Goal: Task Accomplishment & Management: Use online tool/utility

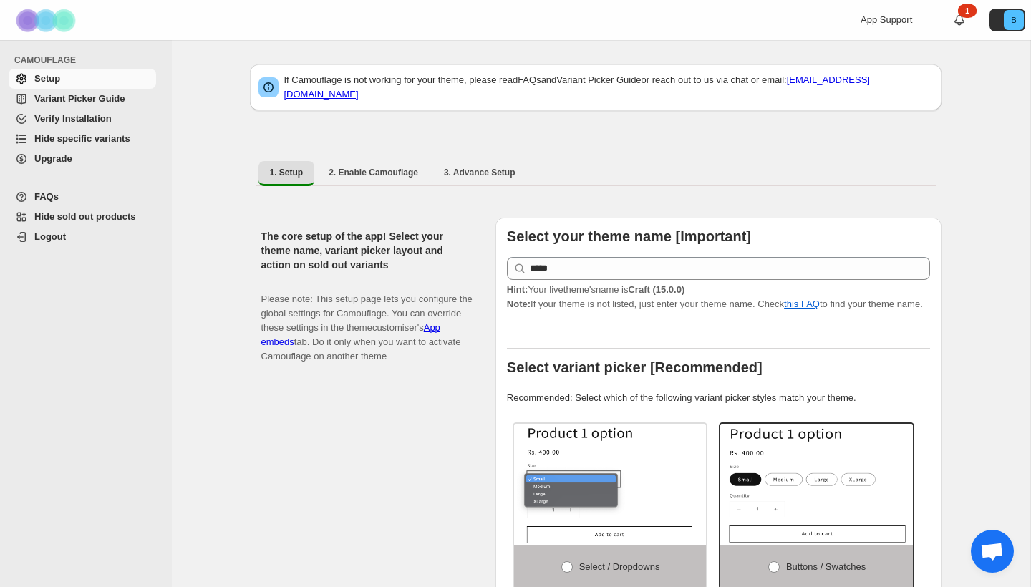
click at [70, 143] on span "Hide specific variants" at bounding box center [82, 138] width 96 height 11
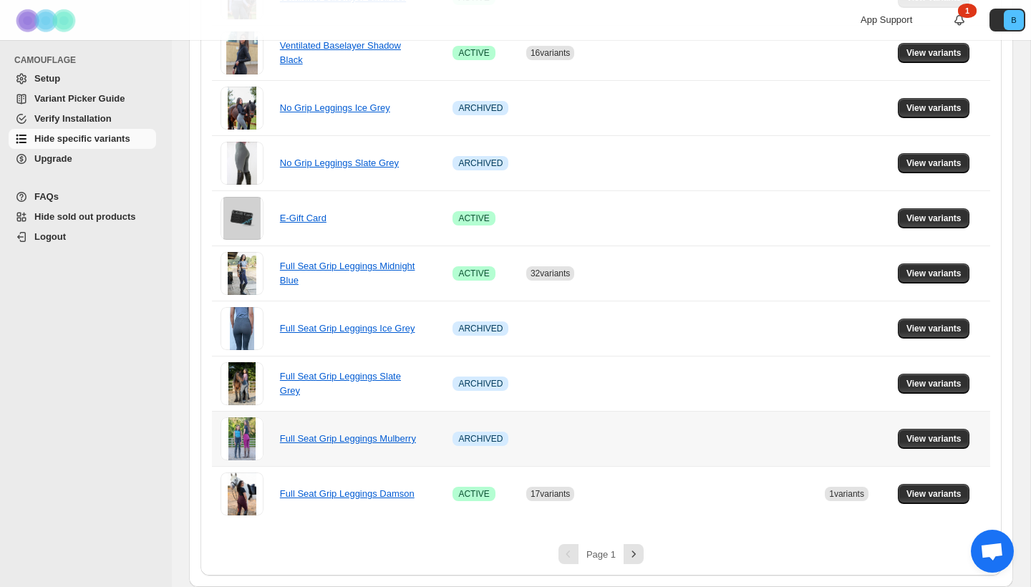
scroll to position [883, 0]
click at [634, 558] on icon "Next" at bounding box center [634, 554] width 14 height 14
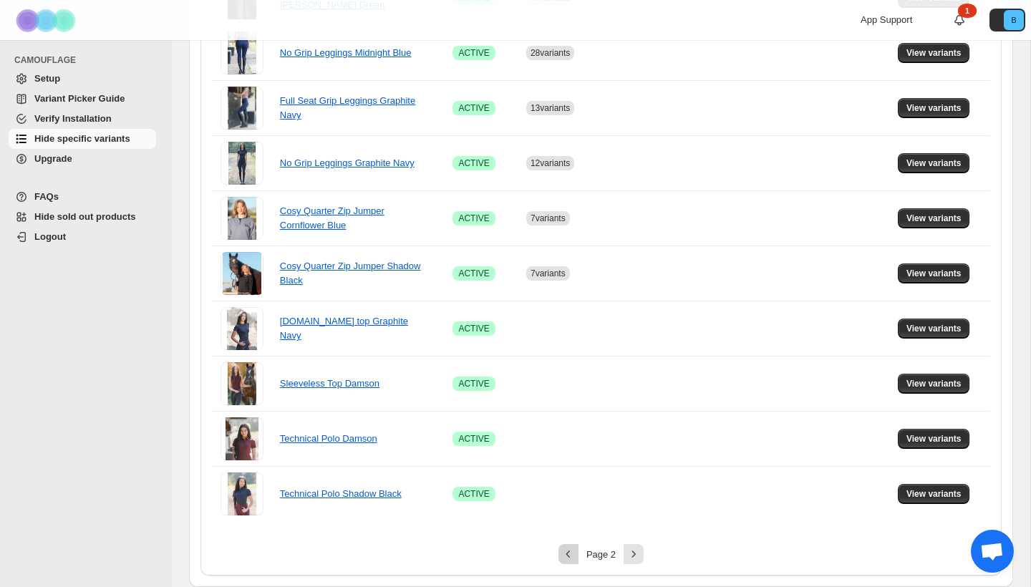
click at [569, 553] on icon "Previous" at bounding box center [568, 554] width 14 height 14
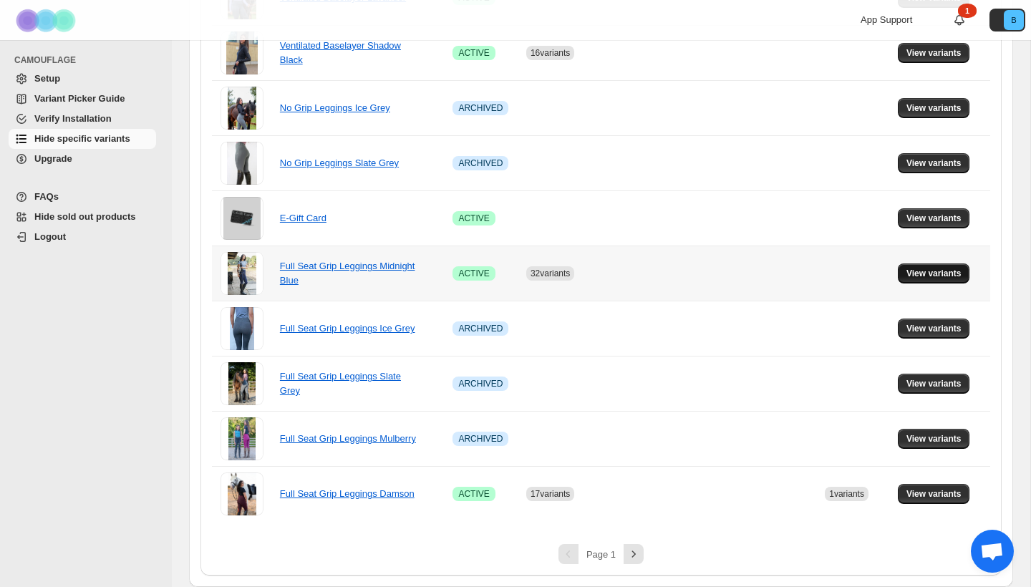
click at [932, 276] on span "View variants" at bounding box center [934, 273] width 55 height 11
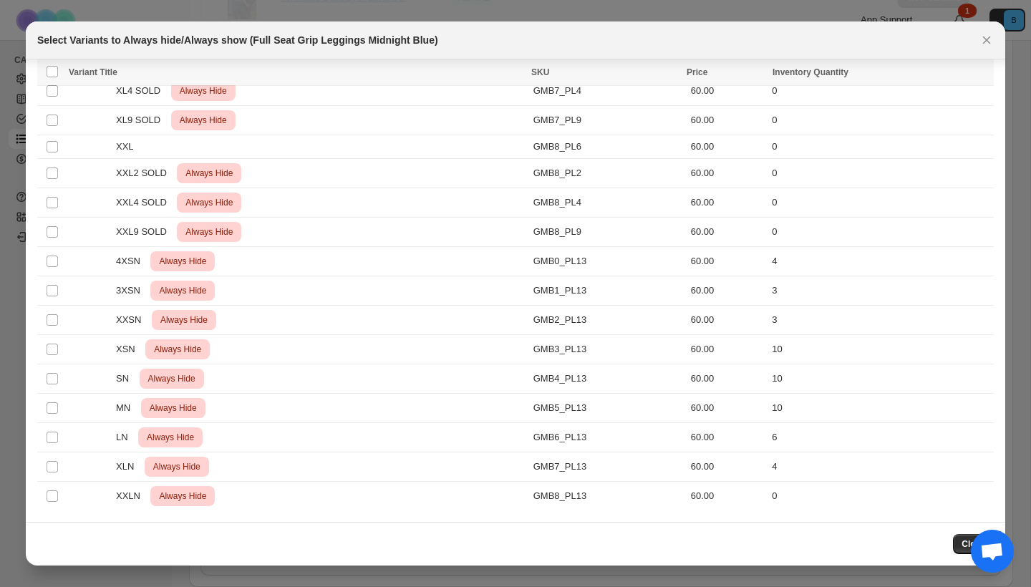
scroll to position [743, 0]
click at [988, 37] on icon "Close" at bounding box center [987, 40] width 14 height 14
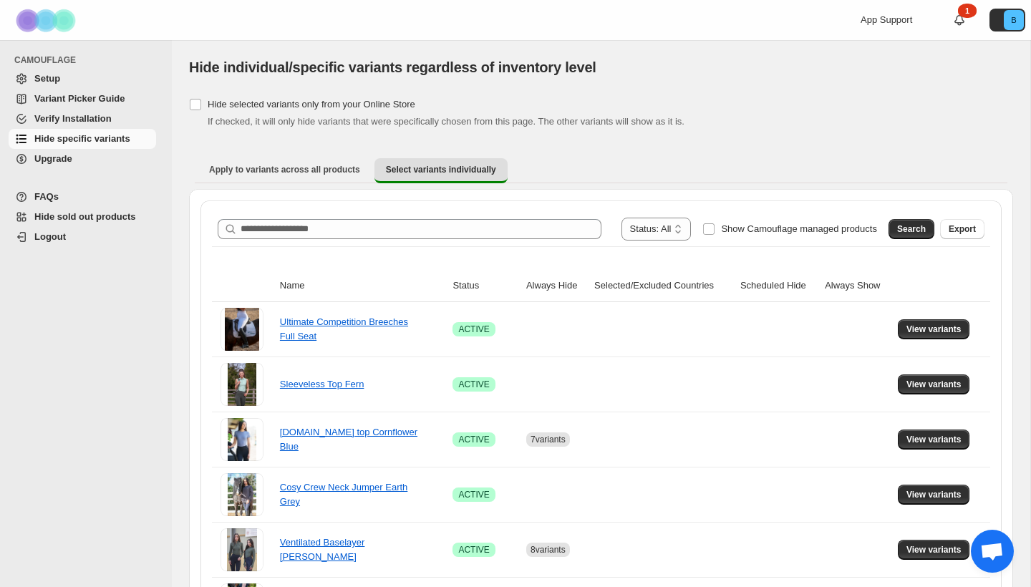
click at [987, 40] on div "[object Object]. This page is ready Hide individual/specific variants regardles…" at bounding box center [601, 67] width 824 height 54
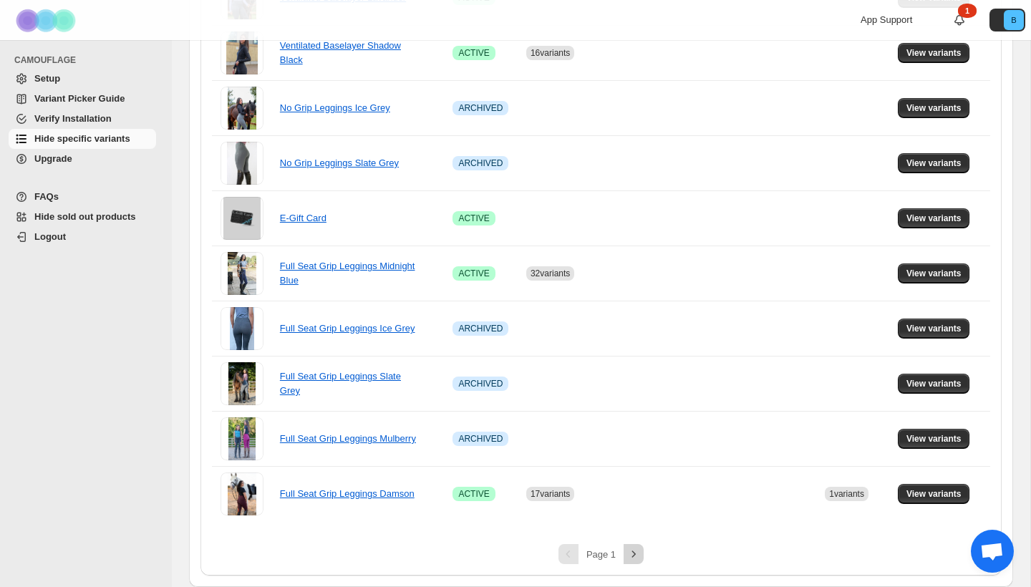
scroll to position [883, 0]
click at [636, 559] on icon "Next" at bounding box center [634, 554] width 14 height 14
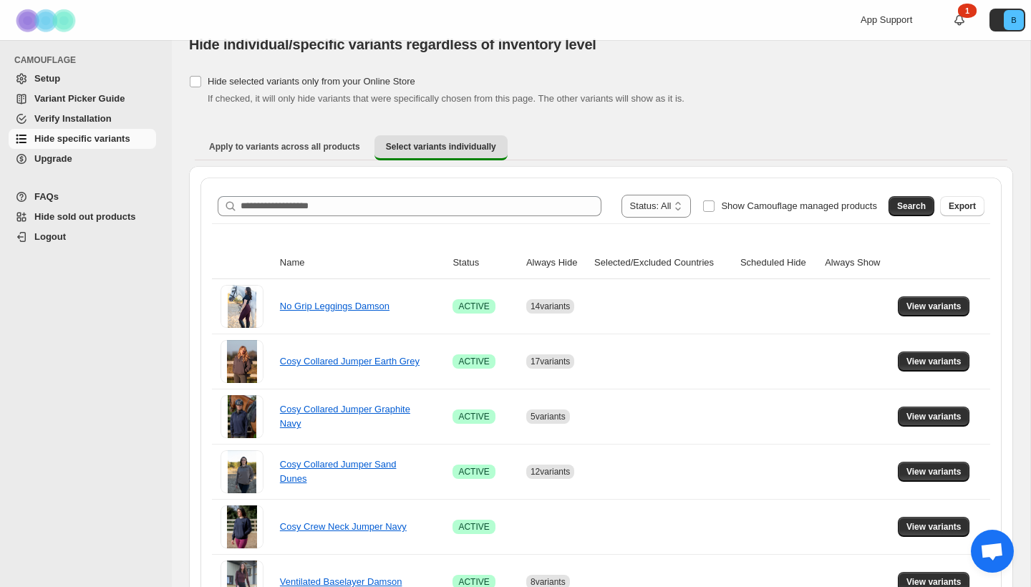
scroll to position [42, 0]
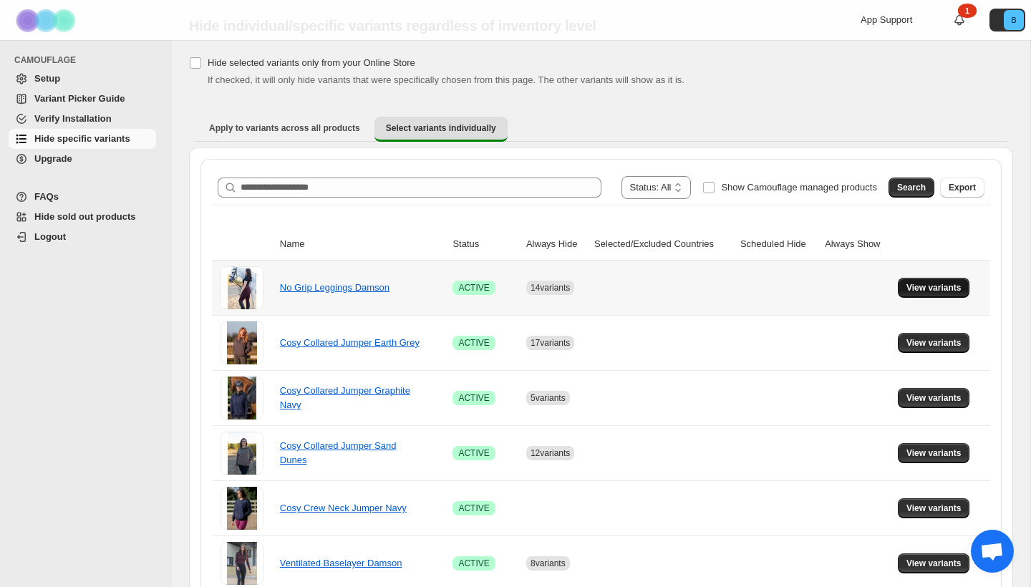
click at [956, 288] on span "View variants" at bounding box center [934, 287] width 55 height 11
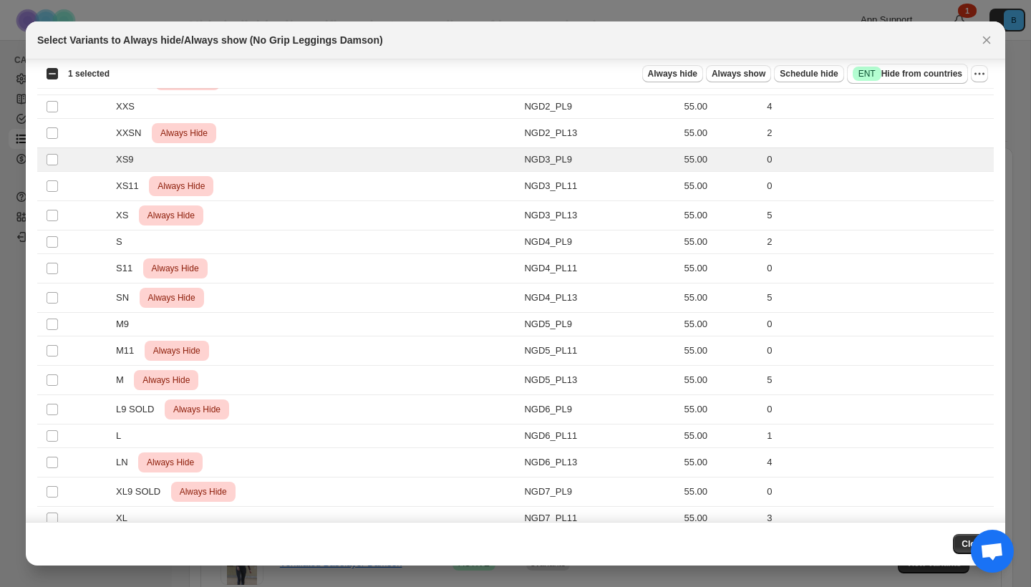
scroll to position [33, 0]
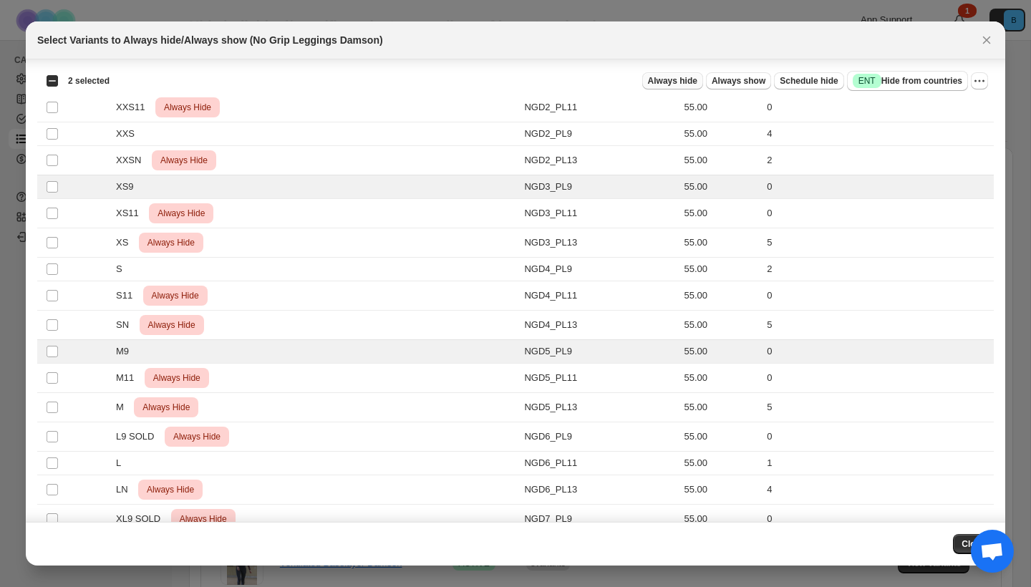
click at [687, 82] on span "Always hide" at bounding box center [672, 80] width 49 height 11
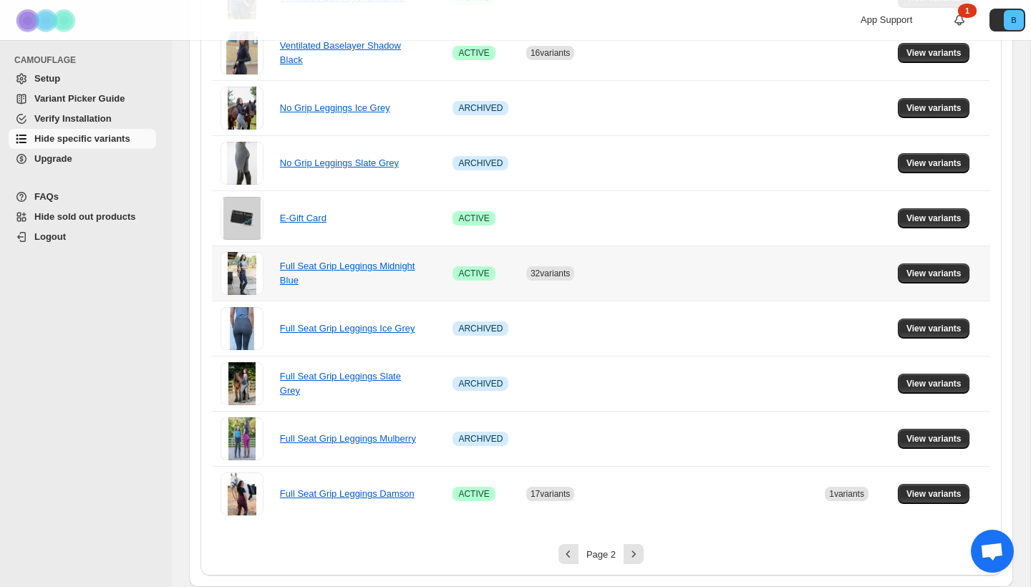
scroll to position [883, 0]
click at [639, 554] on icon "Next" at bounding box center [634, 554] width 14 height 14
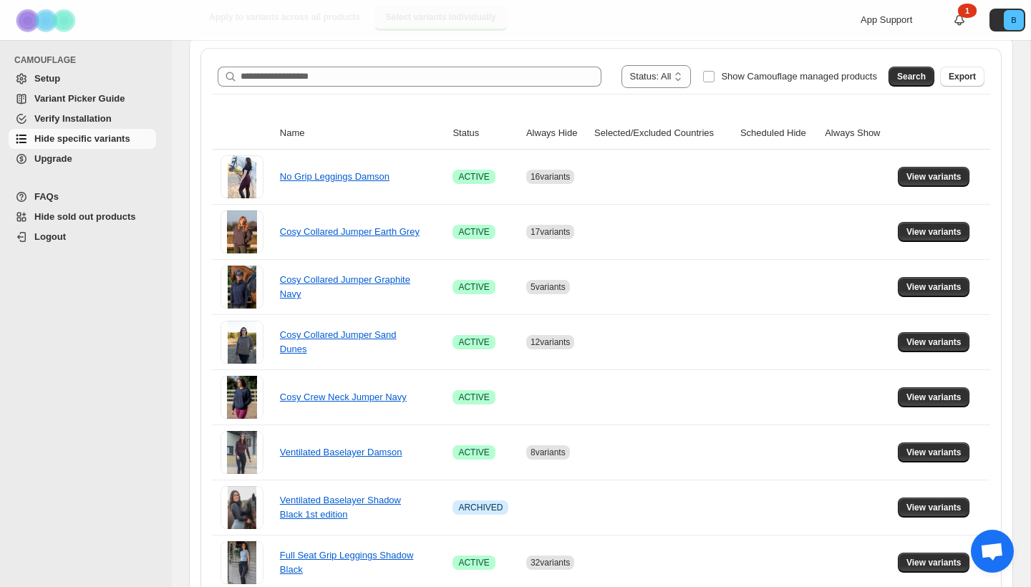
scroll to position [150, 0]
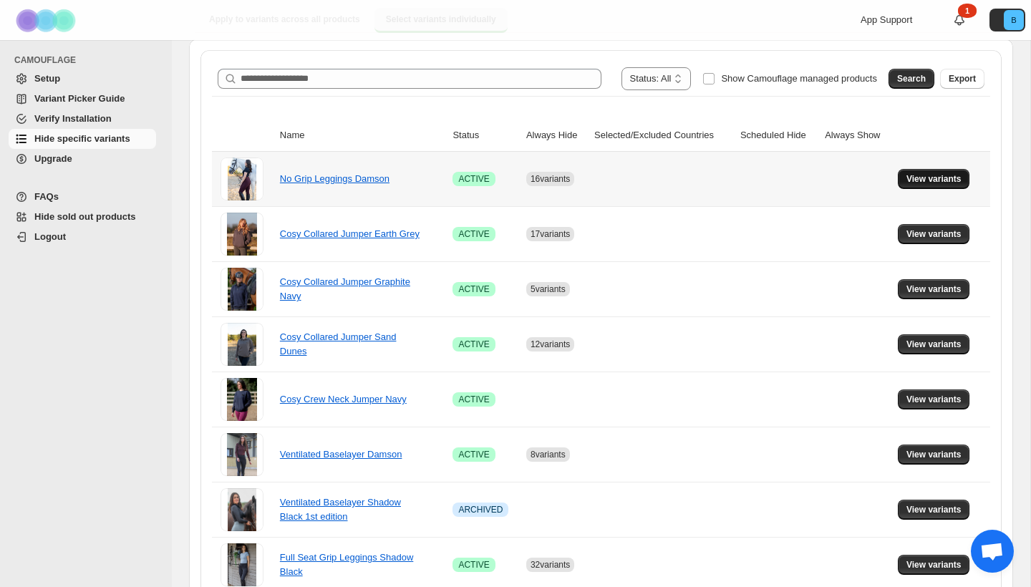
click at [917, 179] on span "View variants" at bounding box center [934, 178] width 55 height 11
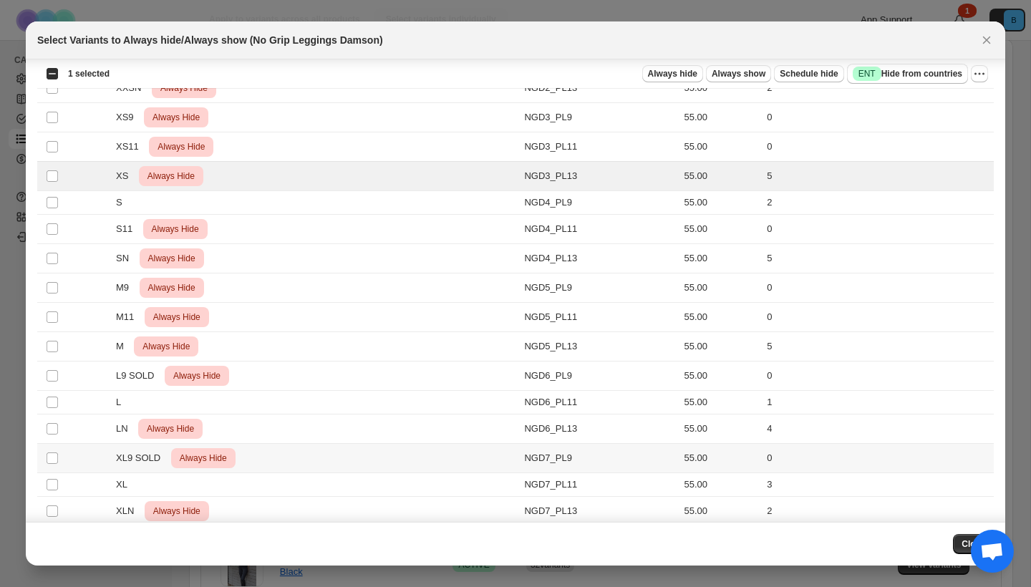
scroll to position [100, 0]
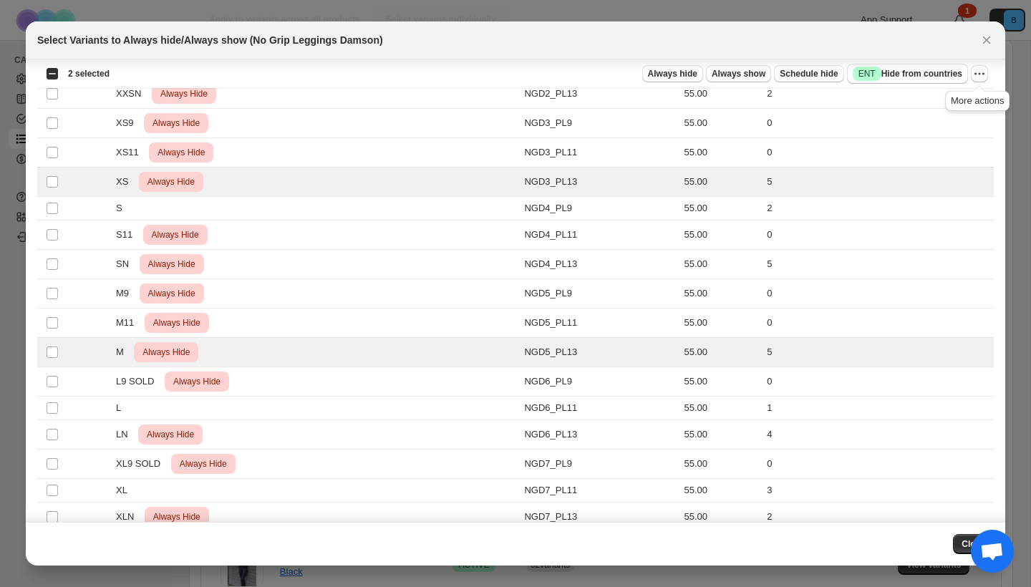
click at [983, 75] on icon "More actions" at bounding box center [979, 74] width 14 height 14
click at [930, 105] on span "Undo always hide" at bounding box center [913, 102] width 74 height 11
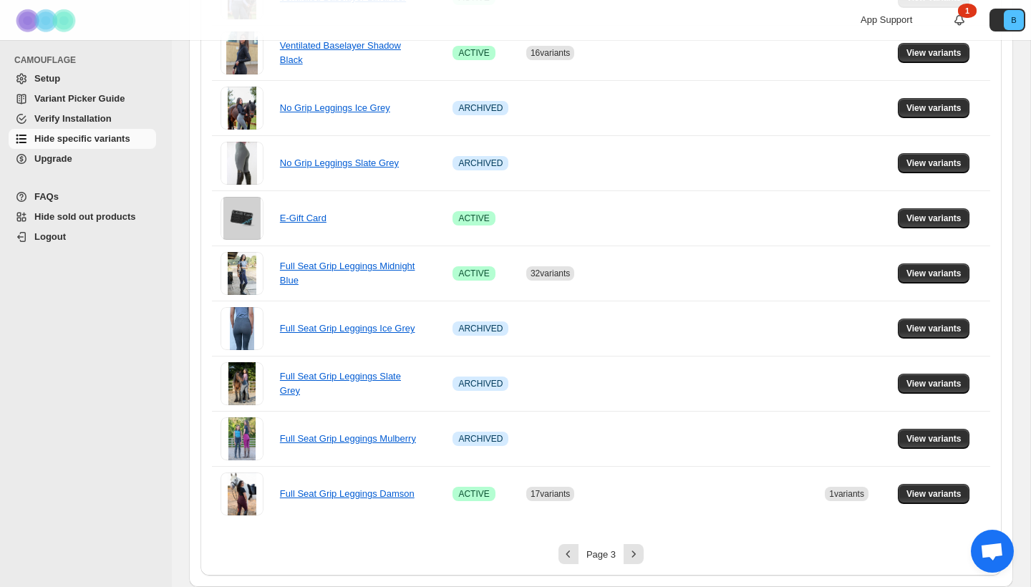
scroll to position [883, 0]
click at [918, 486] on button "View variants" at bounding box center [934, 494] width 72 height 20
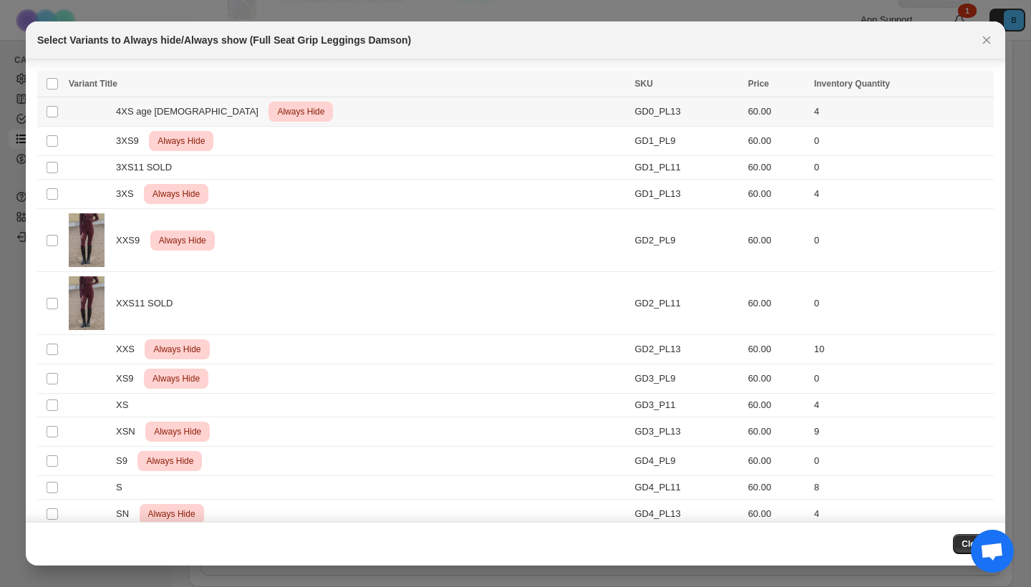
scroll to position [18, 0]
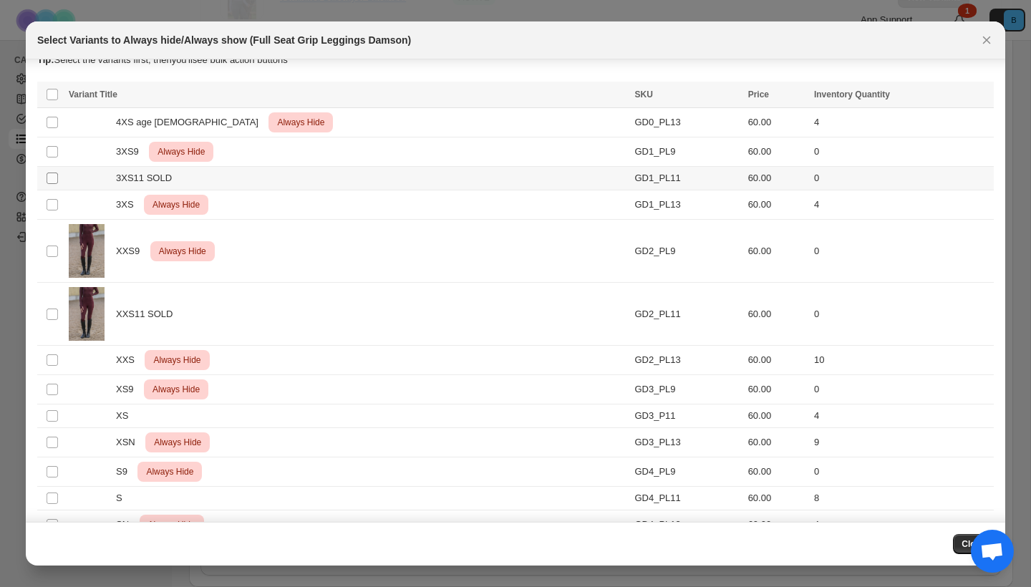
click at [47, 178] on span ":r47:" at bounding box center [52, 178] width 13 height 13
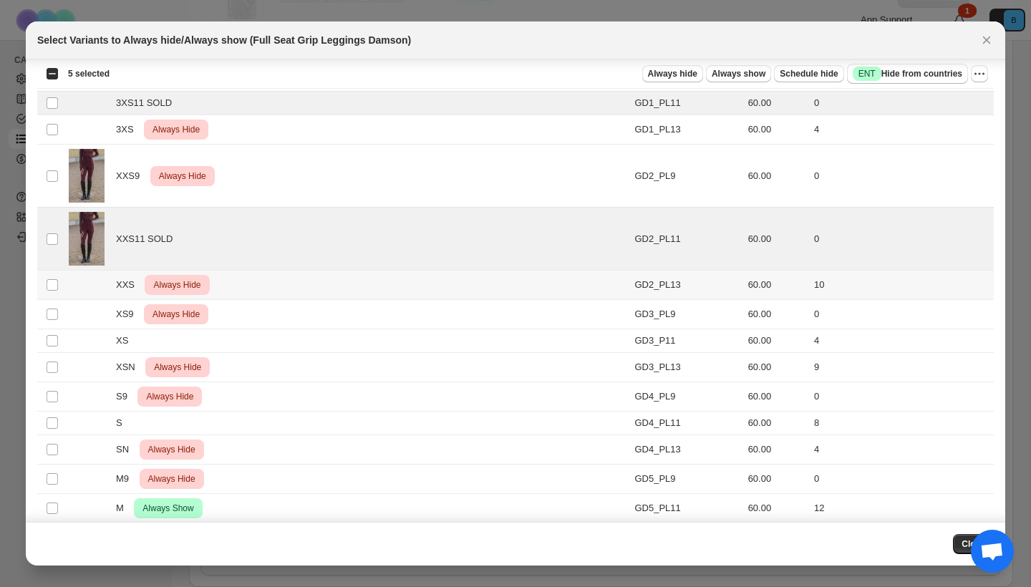
scroll to position [93, 0]
click at [682, 74] on span "Always hide" at bounding box center [672, 73] width 49 height 11
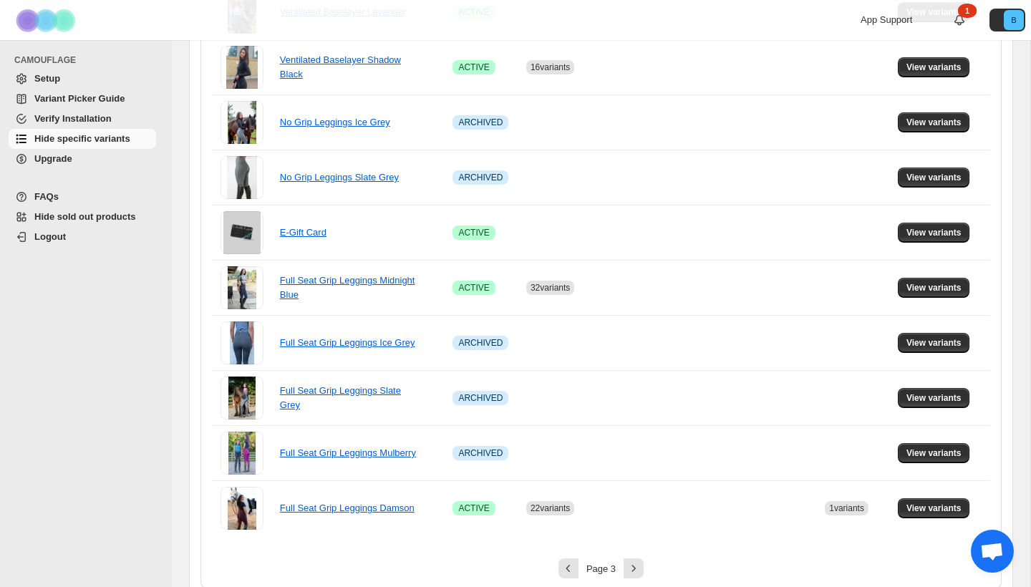
scroll to position [883, 0]
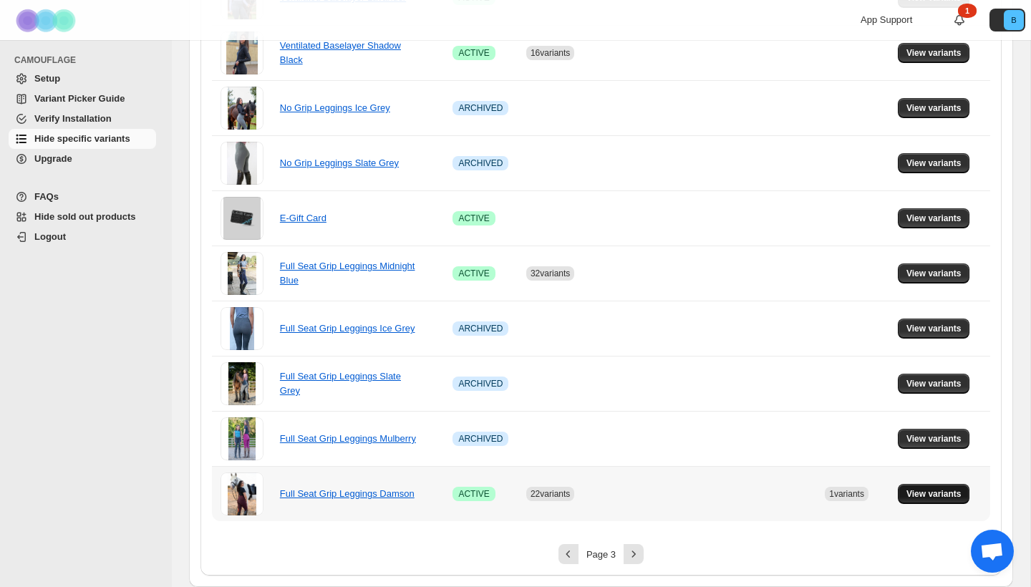
click at [922, 492] on span "View variants" at bounding box center [934, 493] width 55 height 11
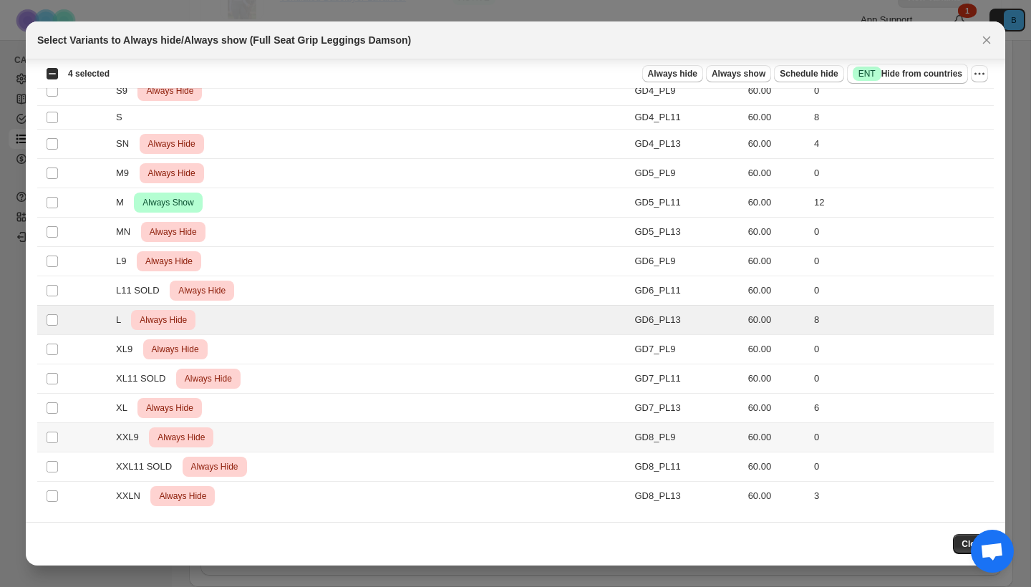
scroll to position [405, 0]
click at [52, 415] on td "Select product variant" at bounding box center [50, 408] width 27 height 29
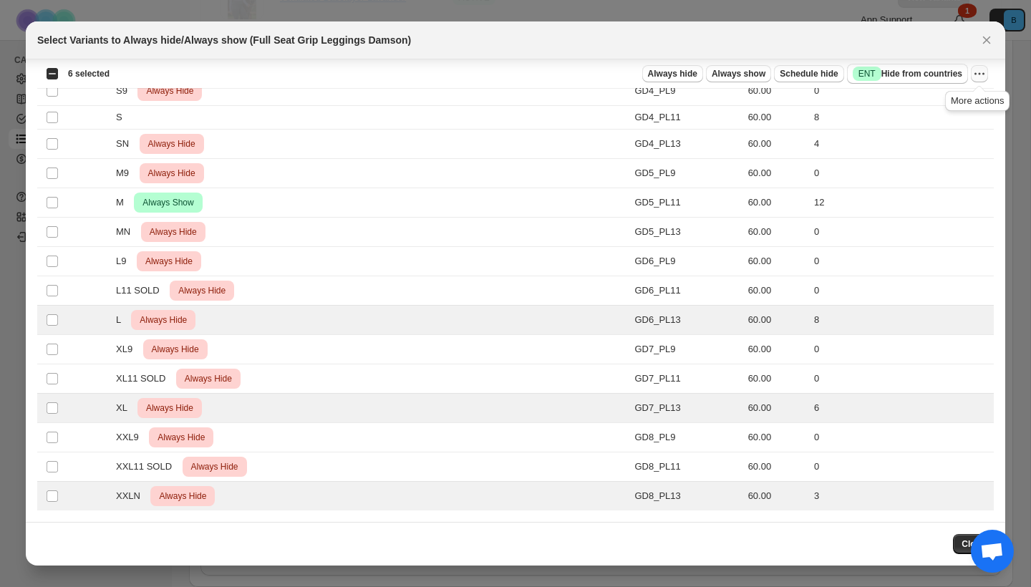
click at [975, 72] on icon "More actions" at bounding box center [979, 74] width 14 height 14
click at [907, 109] on span "Undo always hide" at bounding box center [928, 102] width 104 height 14
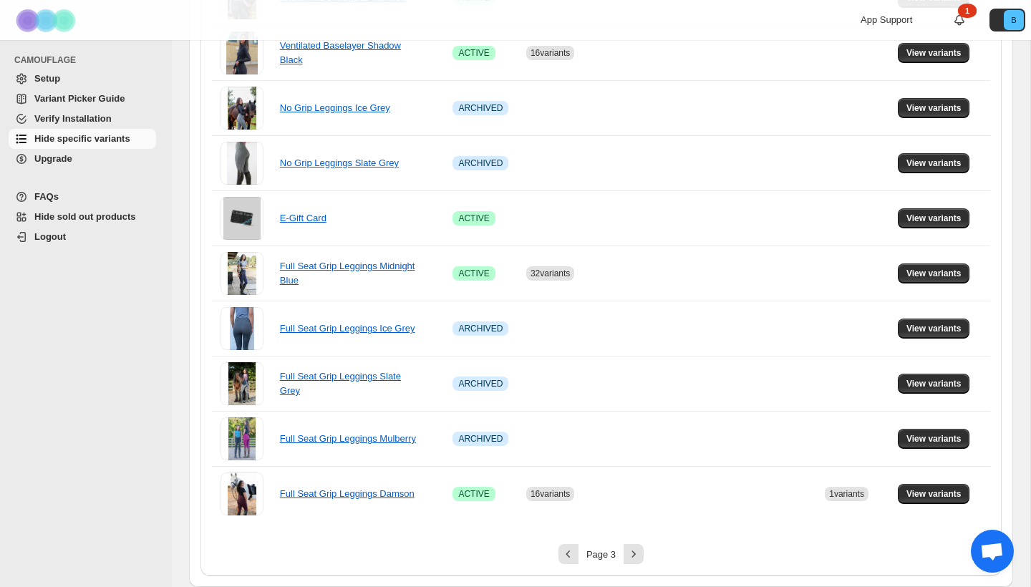
scroll to position [883, 0]
click at [933, 274] on span "View variants" at bounding box center [934, 273] width 55 height 11
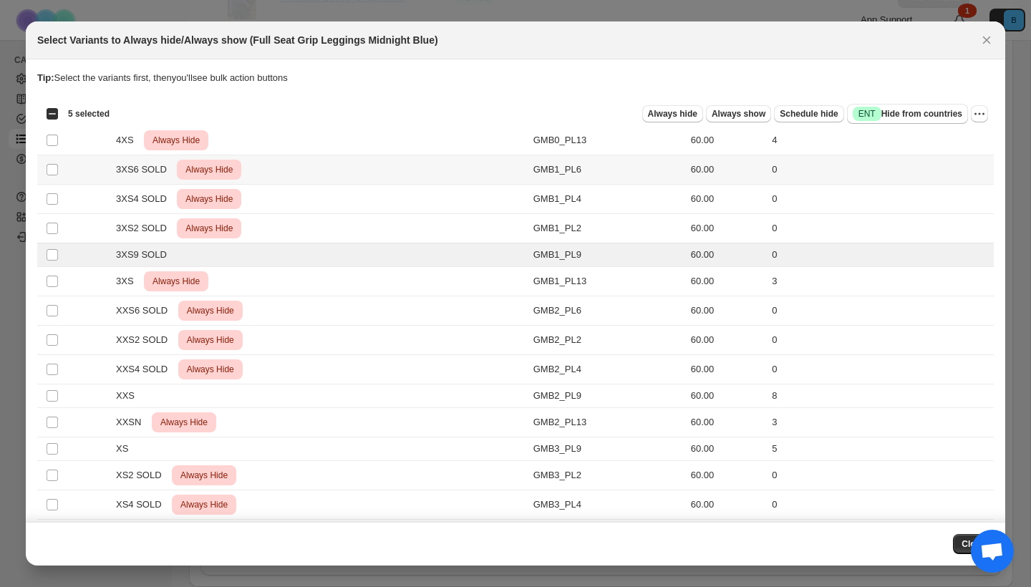
scroll to position [0, 0]
click at [688, 115] on span "Always hide" at bounding box center [672, 113] width 49 height 11
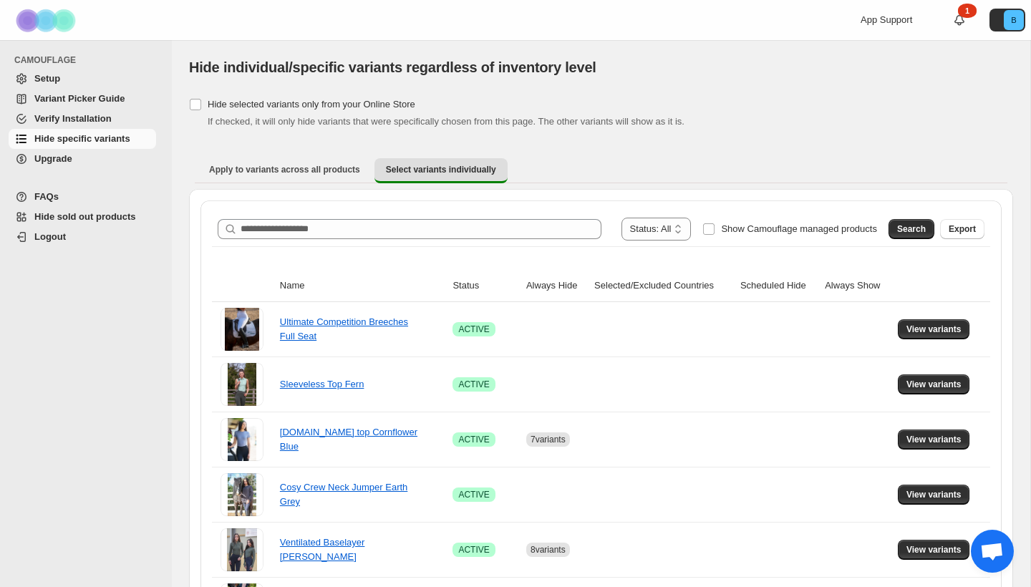
scroll to position [883, 0]
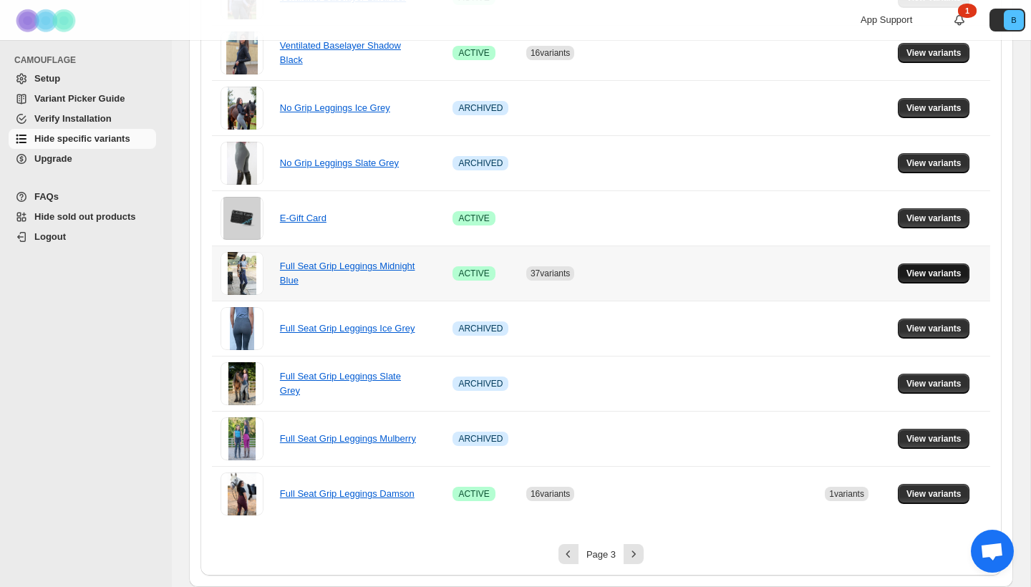
click at [931, 273] on span "View variants" at bounding box center [934, 273] width 55 height 11
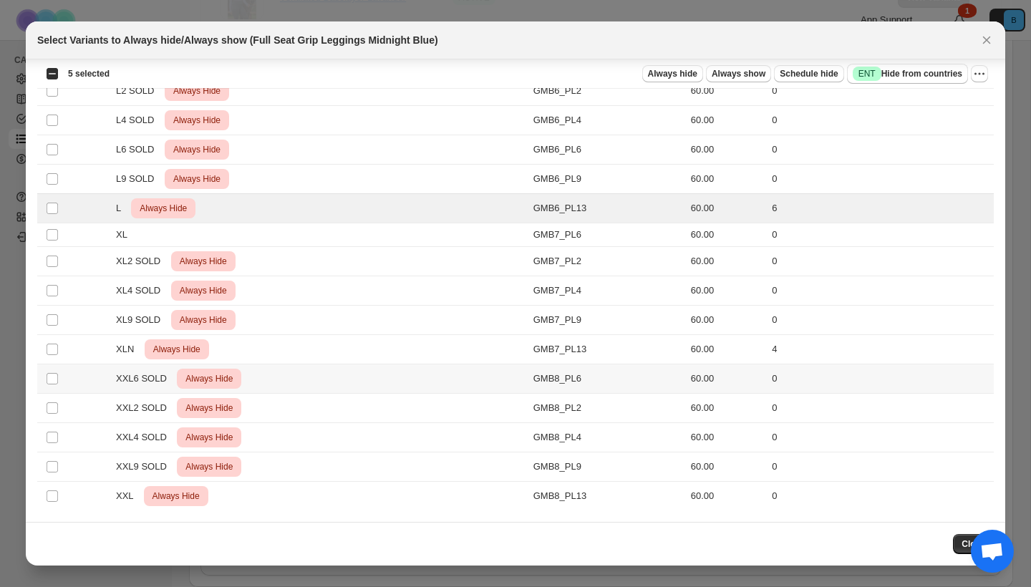
scroll to position [772, 0]
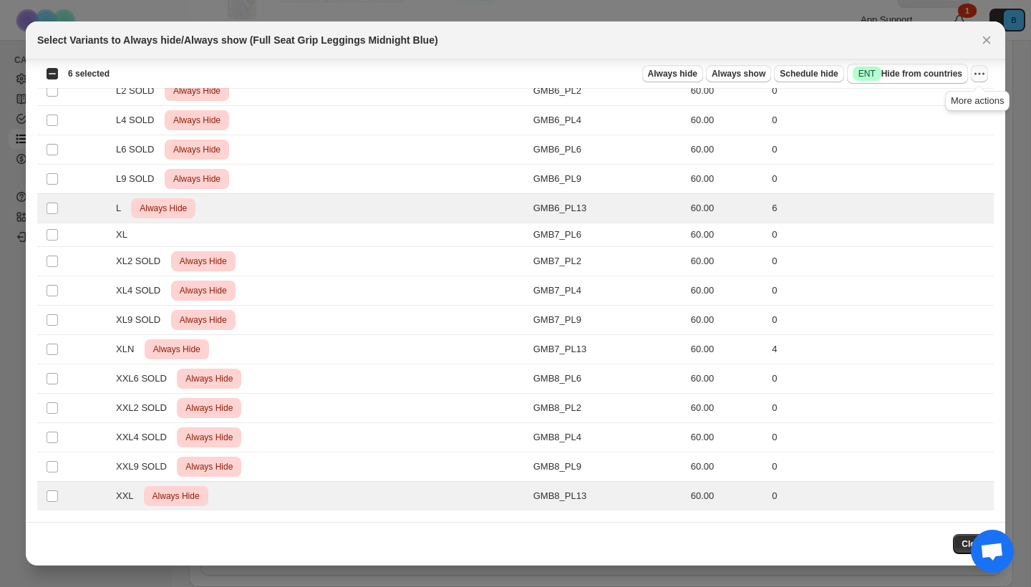
click at [982, 72] on icon "More actions" at bounding box center [979, 74] width 14 height 14
click at [924, 102] on span "Undo always hide" at bounding box center [913, 102] width 74 height 11
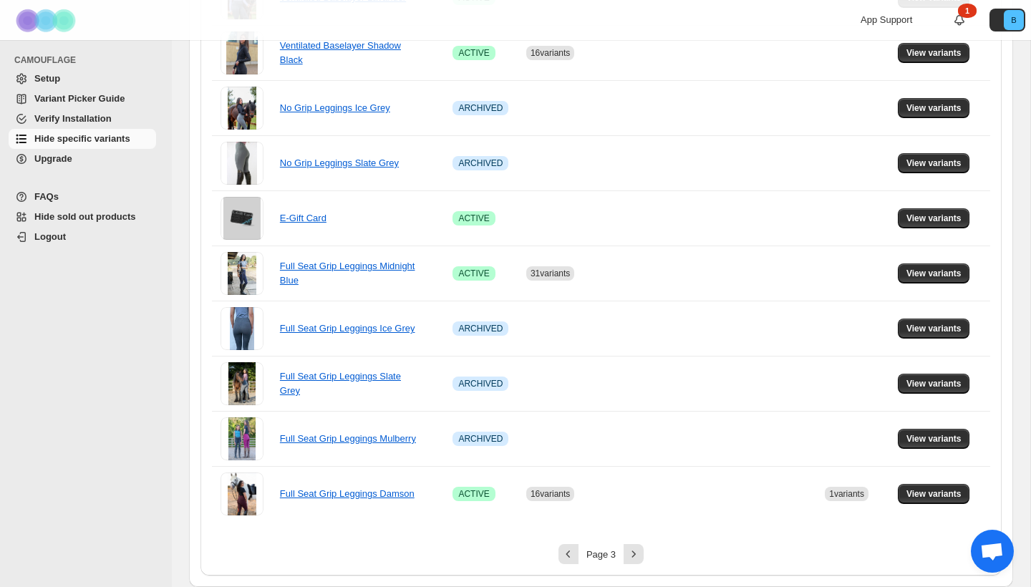
scroll to position [883, 0]
click at [634, 556] on icon "Next" at bounding box center [634, 554] width 14 height 14
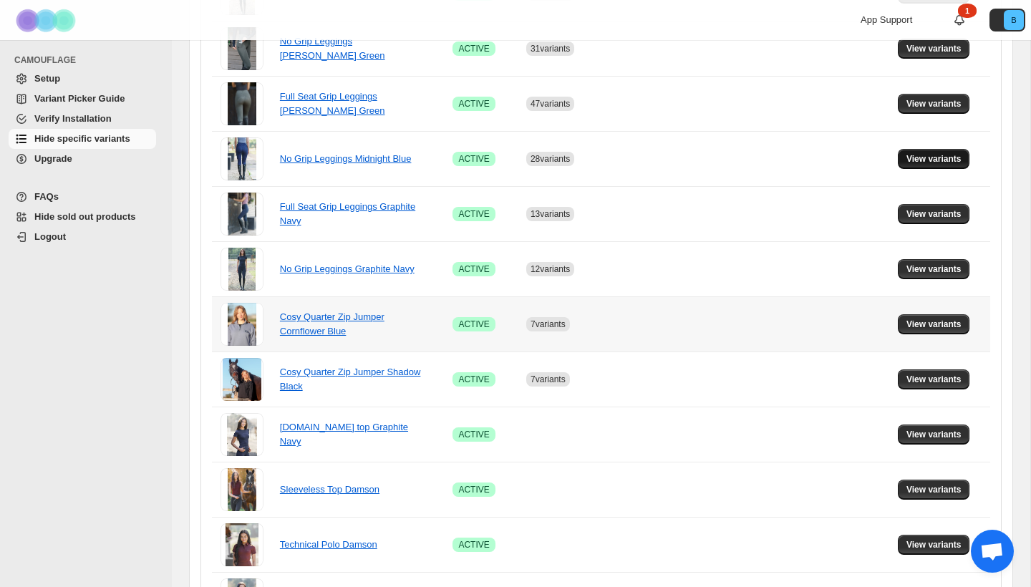
scroll to position [777, 0]
click at [947, 160] on span "View variants" at bounding box center [934, 158] width 55 height 11
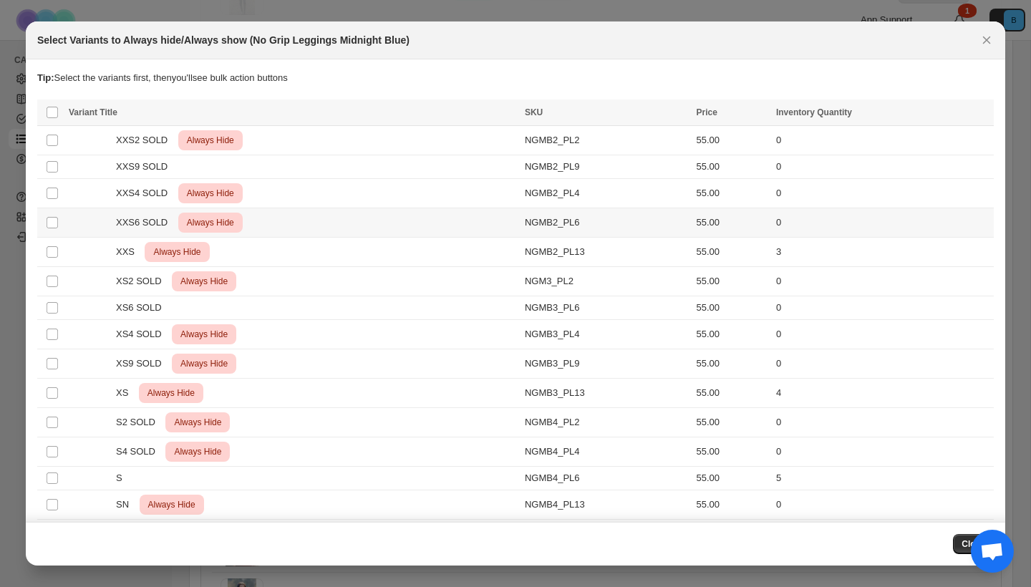
scroll to position [37, 0]
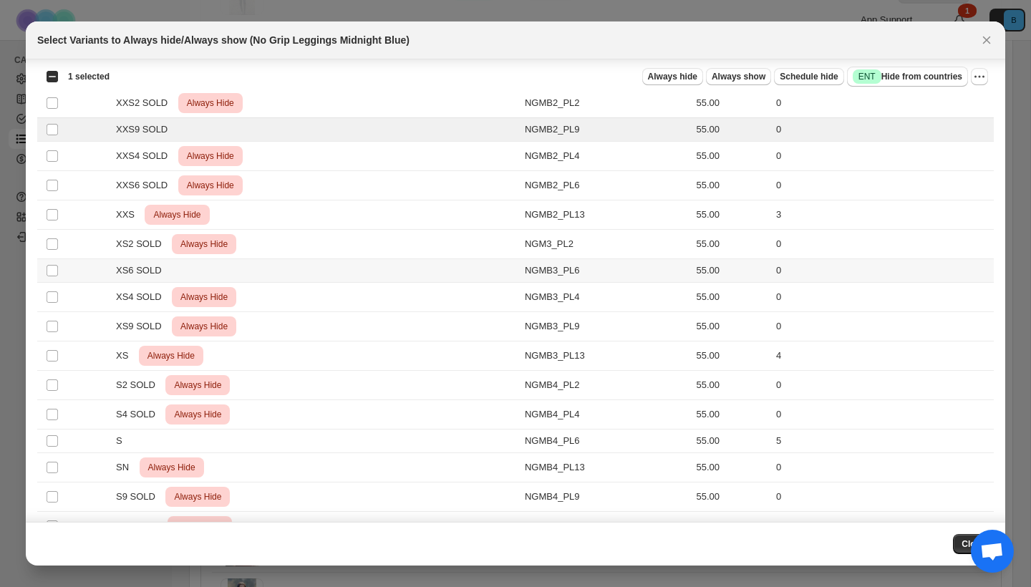
click at [59, 268] on td "Select product variant" at bounding box center [50, 271] width 27 height 24
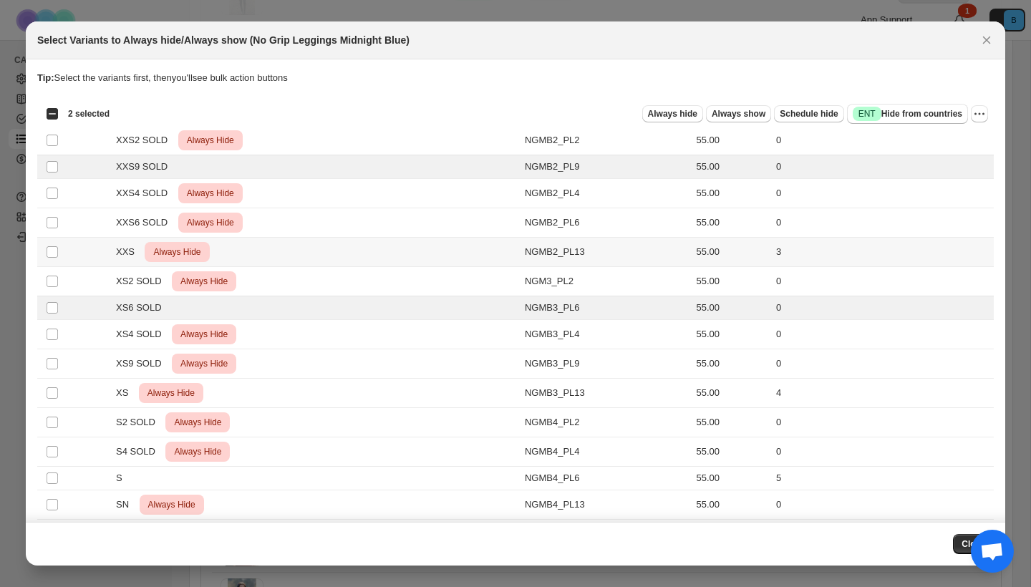
scroll to position [0, 0]
click at [682, 112] on span "Always hide" at bounding box center [672, 113] width 49 height 11
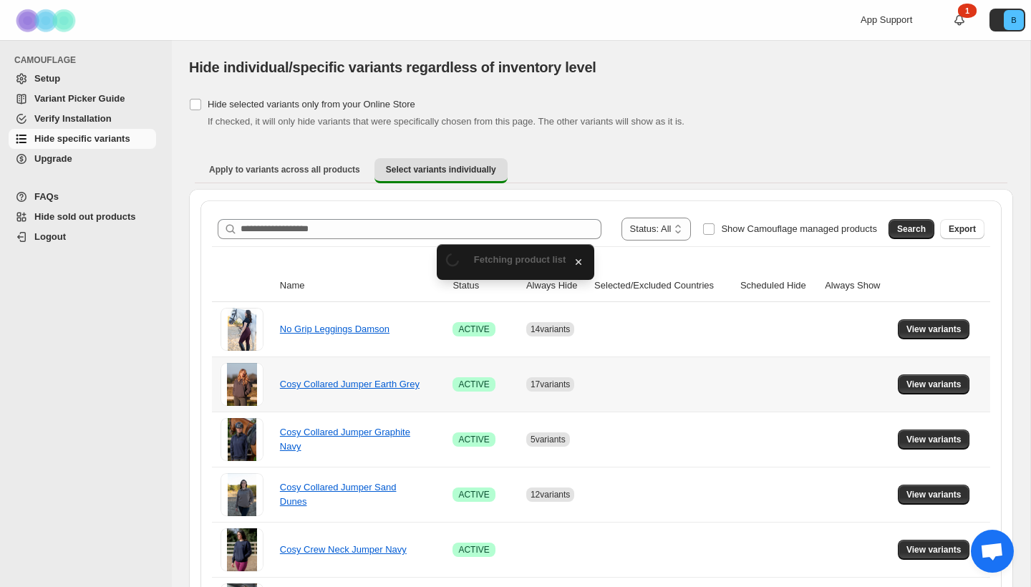
scroll to position [722, 0]
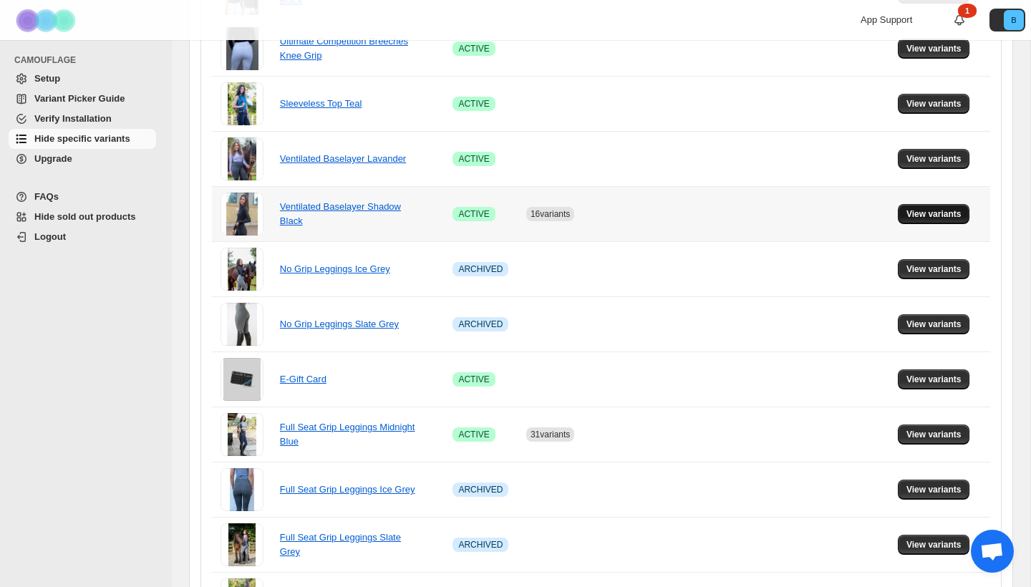
drag, startPoint x: 783, startPoint y: 278, endPoint x: 922, endPoint y: 160, distance: 181.9
click at [922, 208] on span "View variants" at bounding box center [934, 213] width 55 height 11
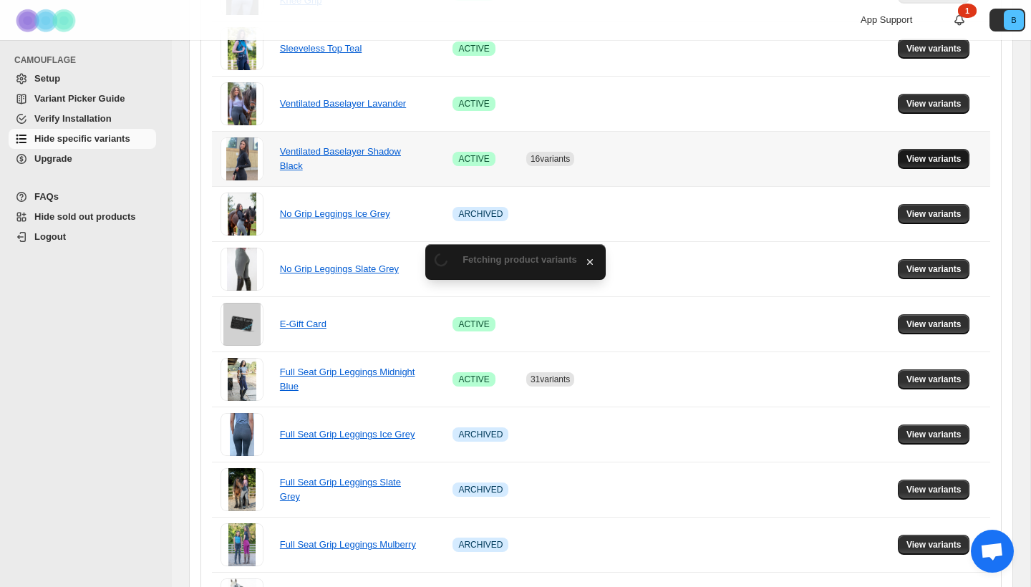
scroll to position [0, 0]
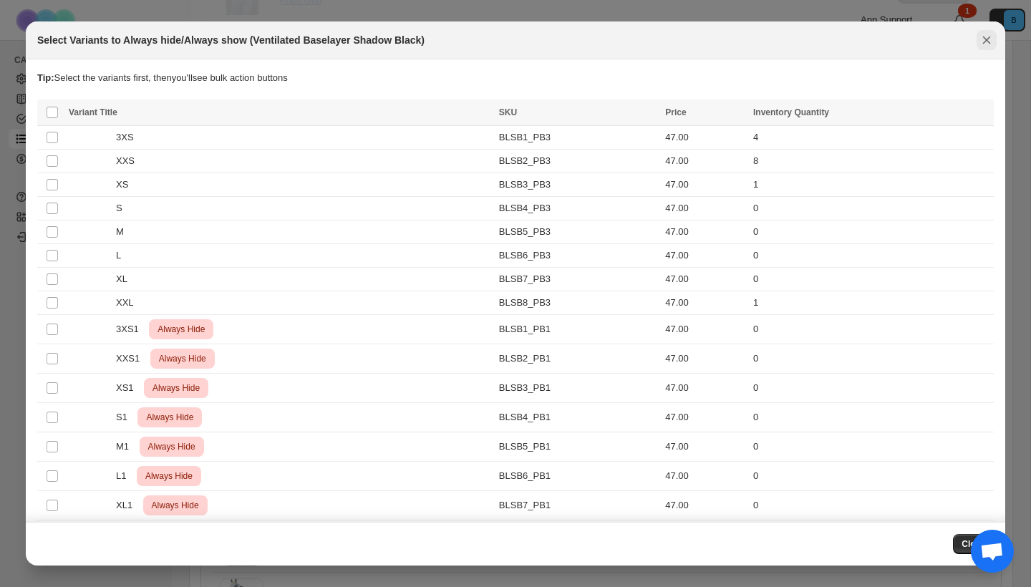
click at [993, 42] on icon "Close" at bounding box center [987, 40] width 14 height 14
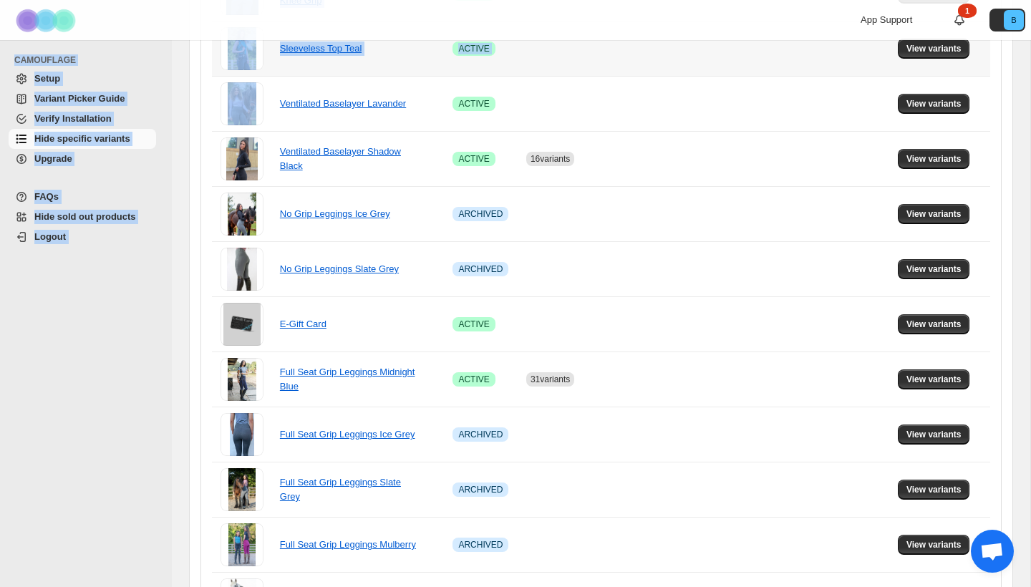
click at [987, 42] on td "View variants" at bounding box center [942, 48] width 97 height 55
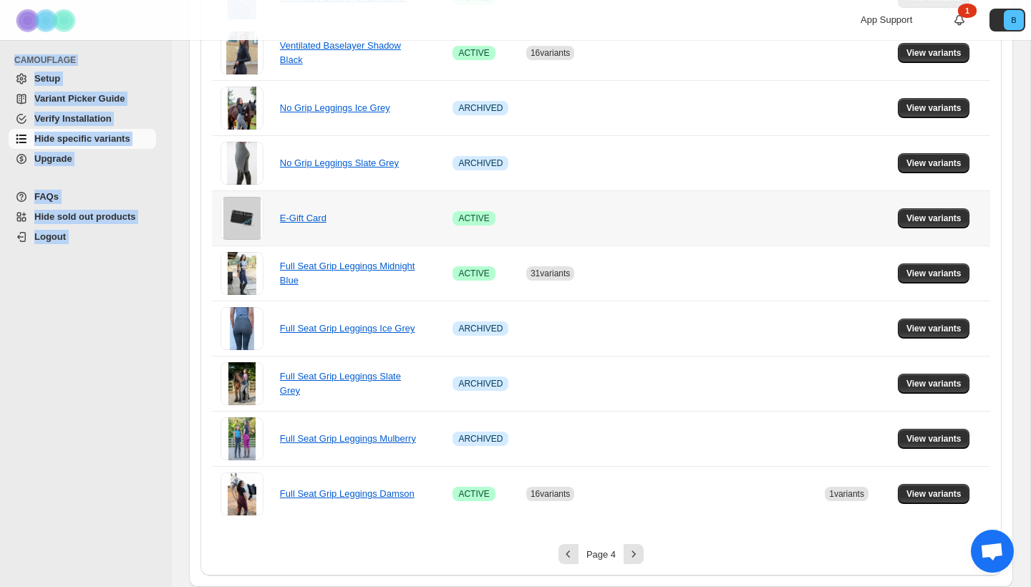
scroll to position [883, 0]
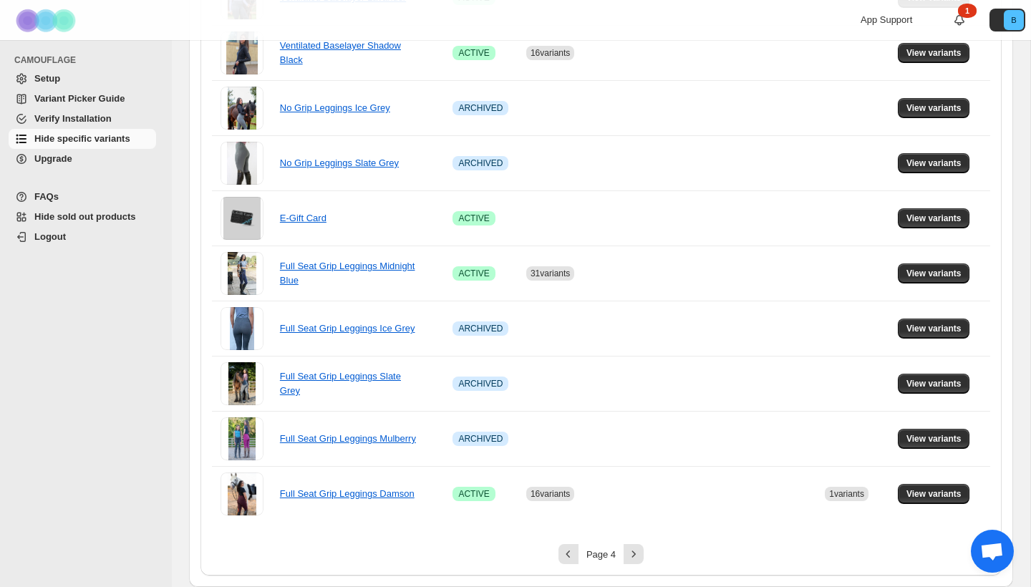
click at [633, 555] on icon "Next" at bounding box center [634, 554] width 14 height 14
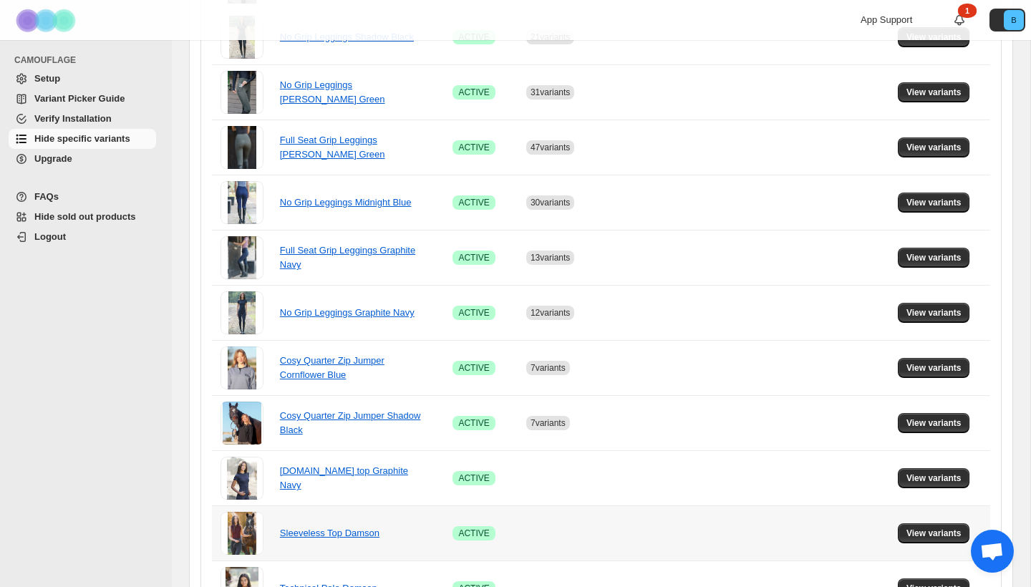
scroll to position [719, 0]
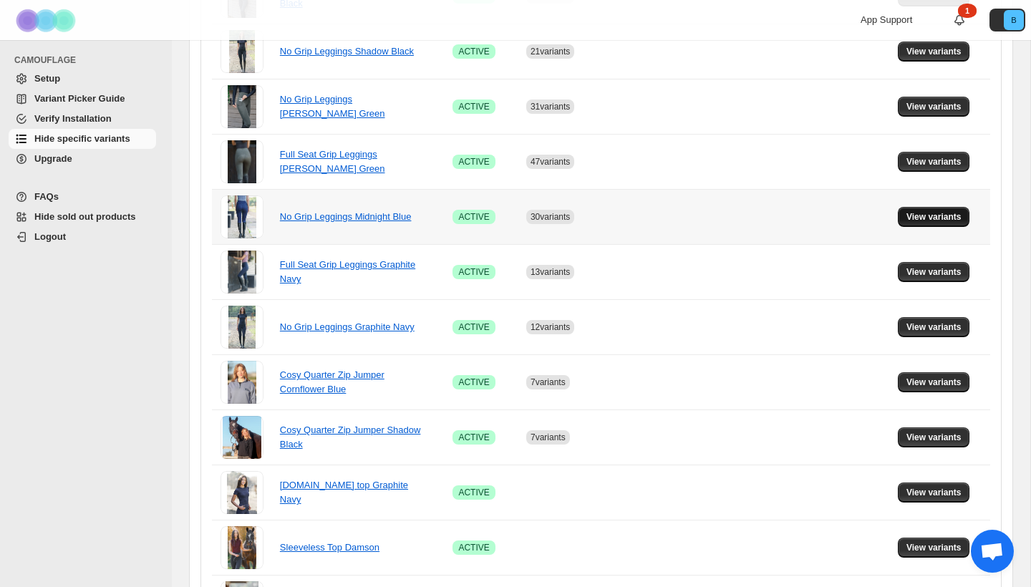
click at [935, 211] on button "View variants" at bounding box center [934, 217] width 72 height 20
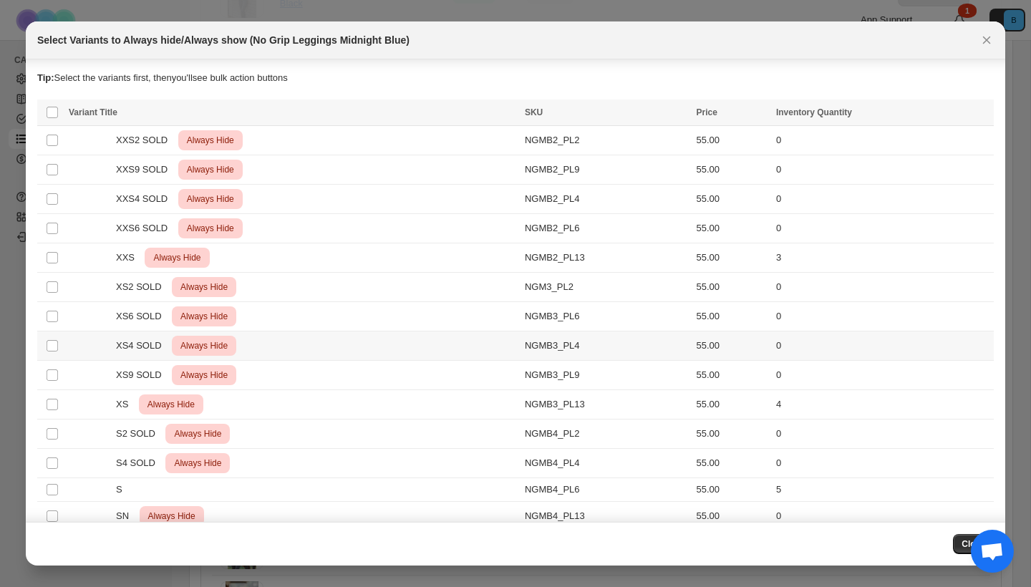
scroll to position [21, 0]
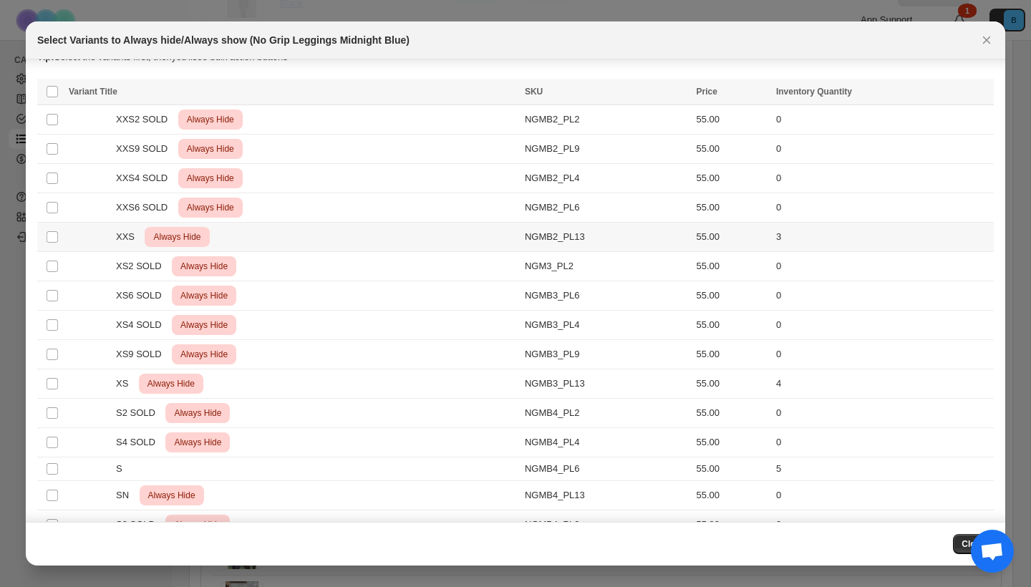
click at [61, 241] on td "Select product variant" at bounding box center [50, 237] width 27 height 29
click at [45, 380] on td "Select product variant" at bounding box center [50, 384] width 27 height 29
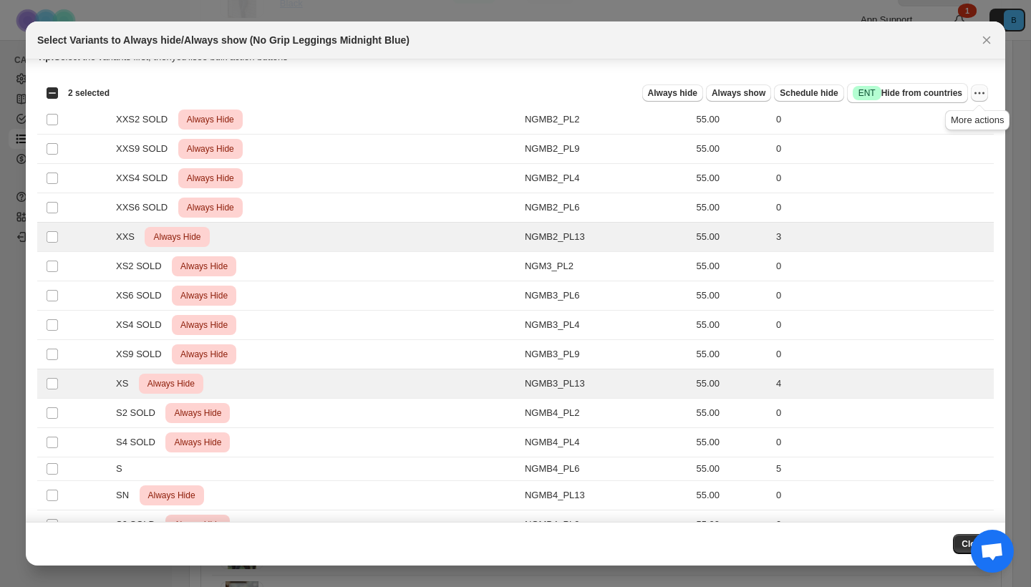
click at [988, 96] on button "More actions" at bounding box center [979, 93] width 17 height 17
click at [899, 116] on span "Undo always hide" at bounding box center [913, 121] width 74 height 11
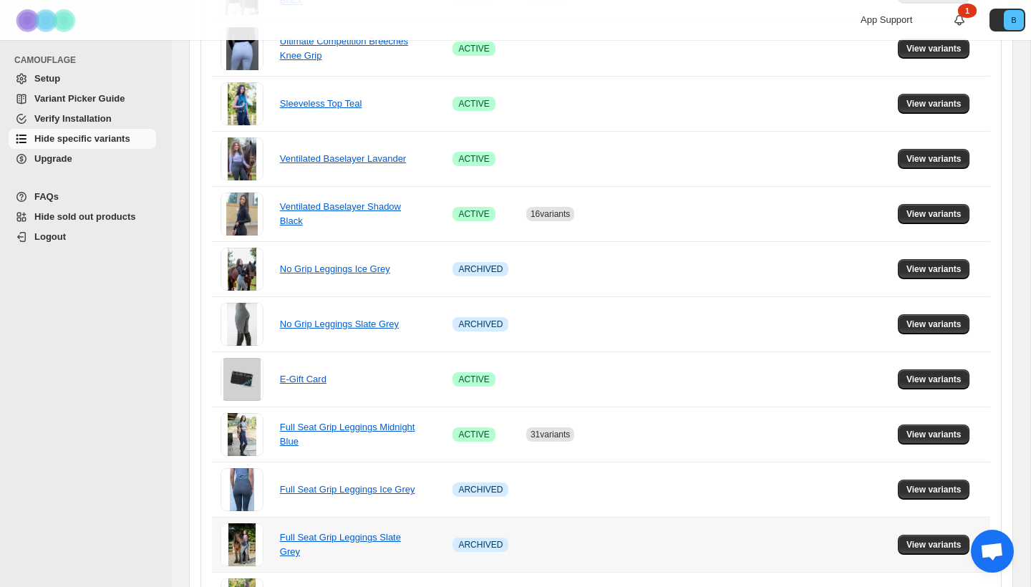
scroll to position [724, 0]
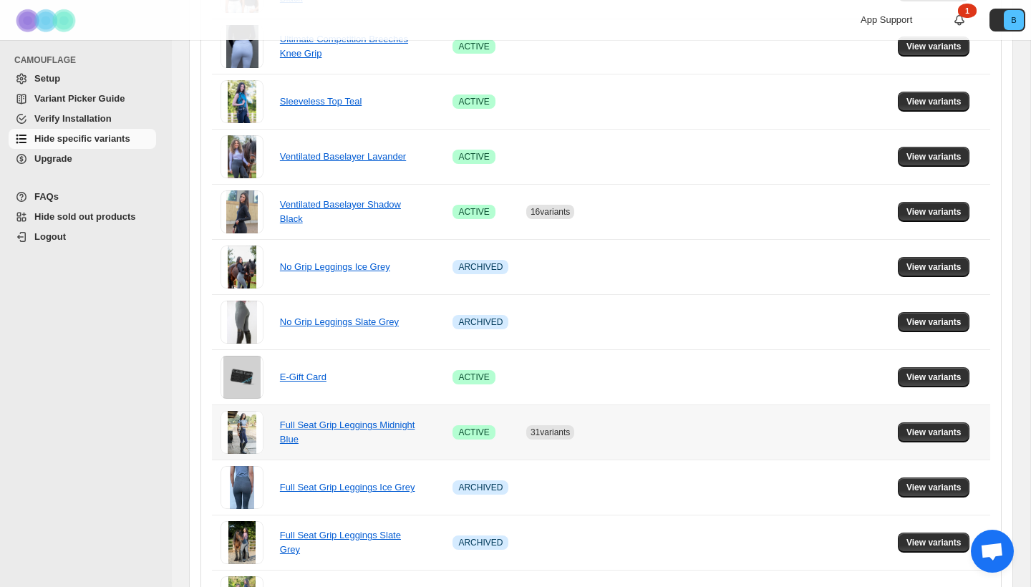
click at [922, 420] on td "View variants" at bounding box center [942, 432] width 97 height 55
click at [919, 432] on span "View variants" at bounding box center [934, 432] width 55 height 11
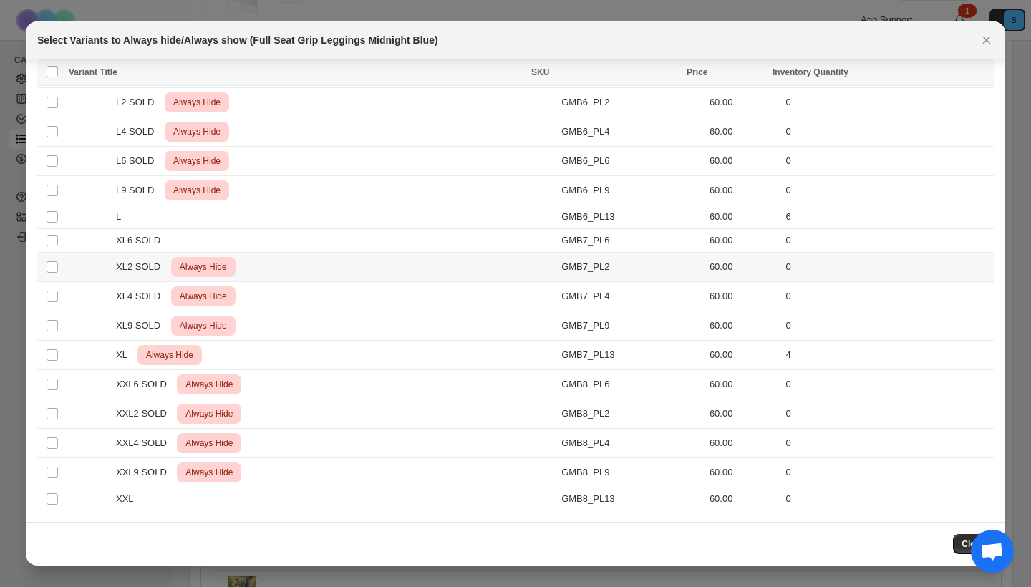
scroll to position [738, 0]
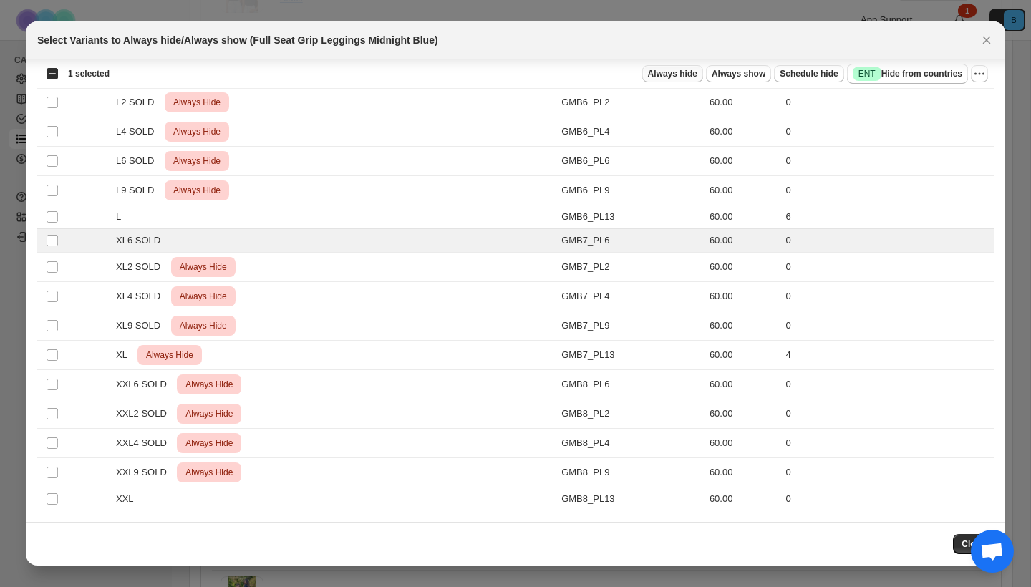
click at [660, 66] on button "Always hide" at bounding box center [672, 73] width 61 height 17
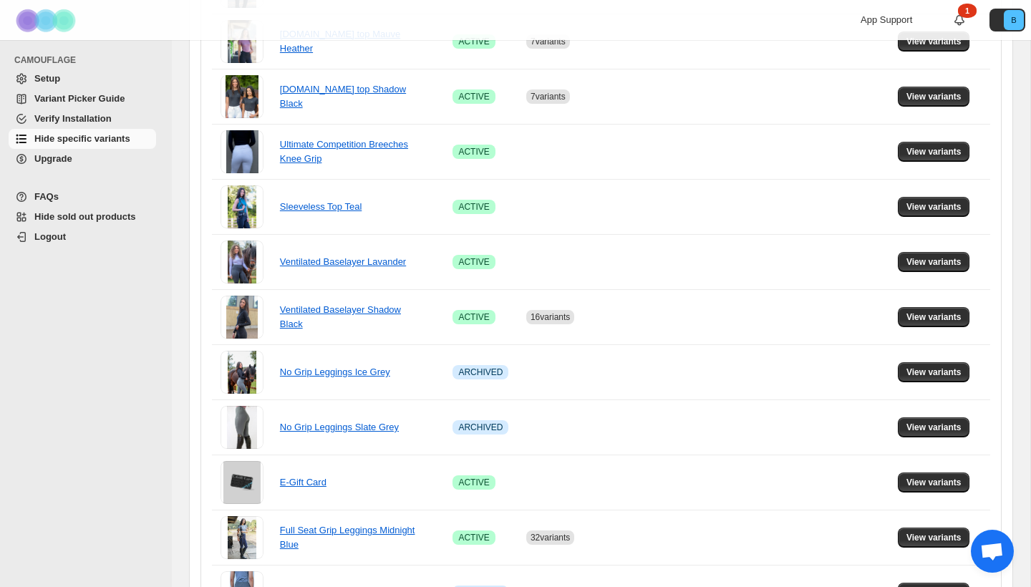
scroll to position [724, 0]
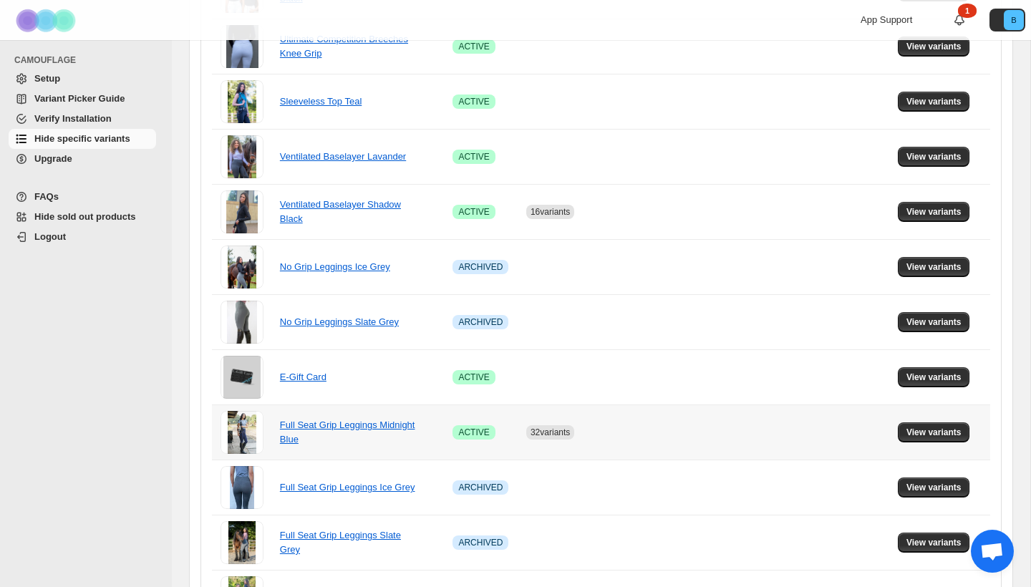
click at [921, 420] on td "View variants" at bounding box center [942, 432] width 97 height 55
click at [924, 431] on span "View variants" at bounding box center [934, 432] width 55 height 11
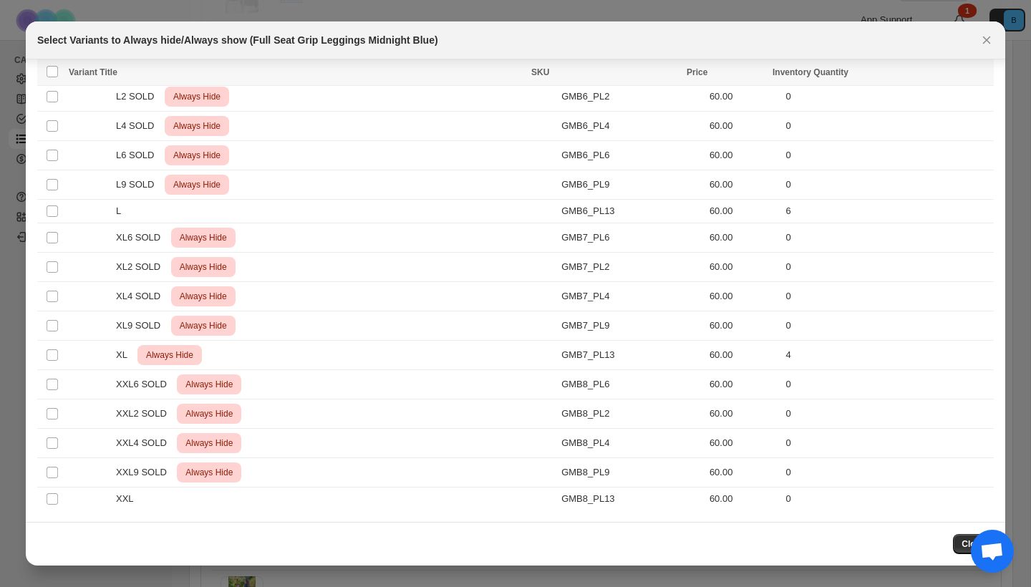
scroll to position [0, 0]
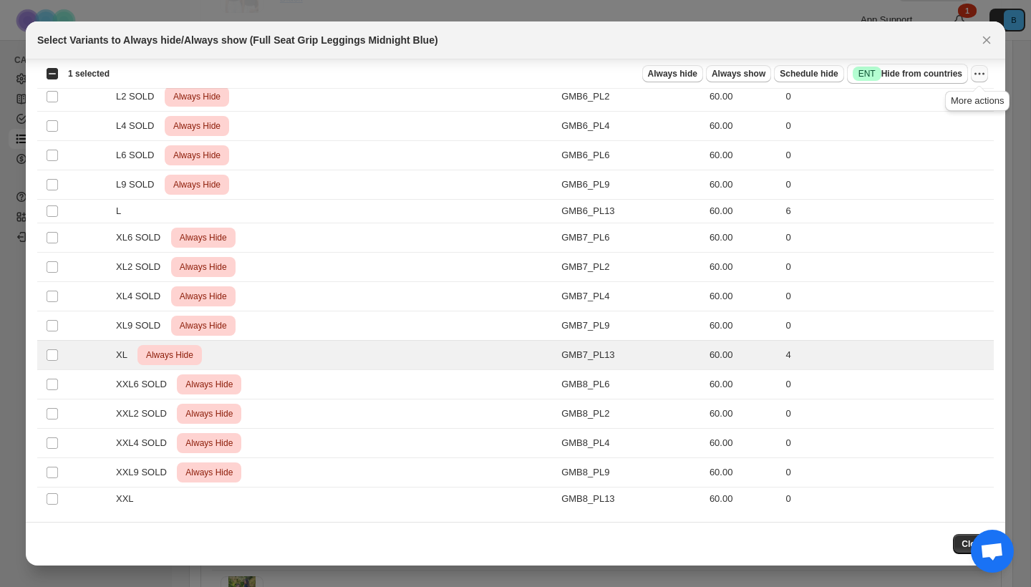
click at [974, 72] on icon "More actions" at bounding box center [979, 74] width 14 height 14
click at [916, 101] on span "Undo always hide" at bounding box center [913, 102] width 74 height 11
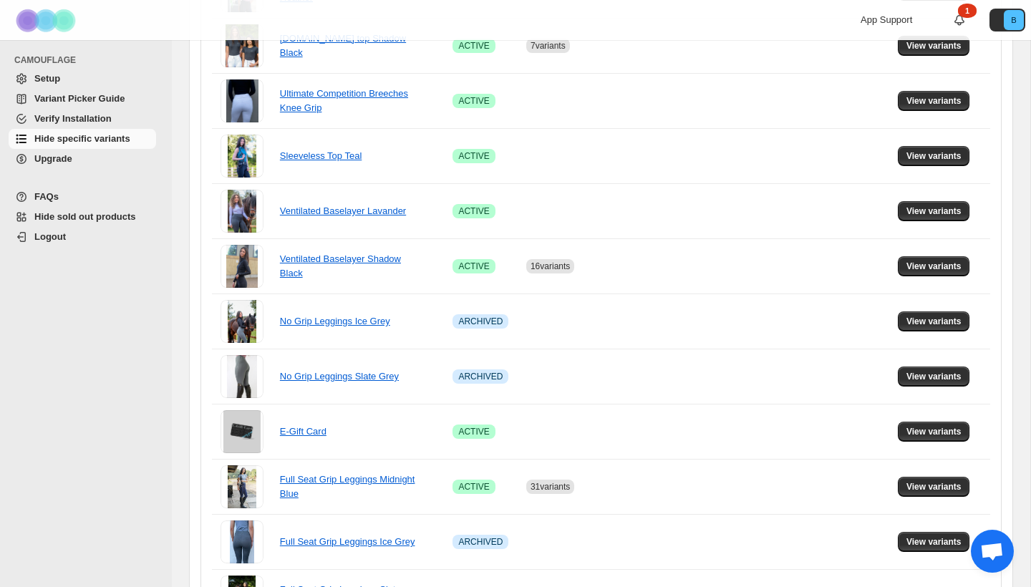
scroll to position [724, 0]
